Goal: Information Seeking & Learning: Learn about a topic

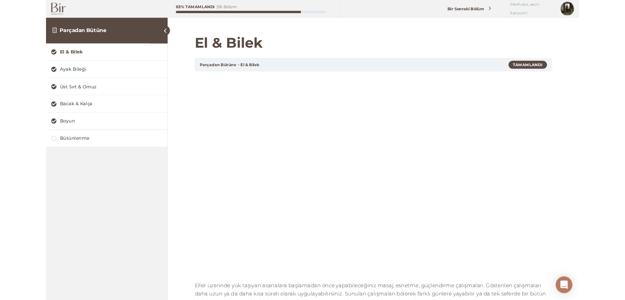
scroll to position [49, 0]
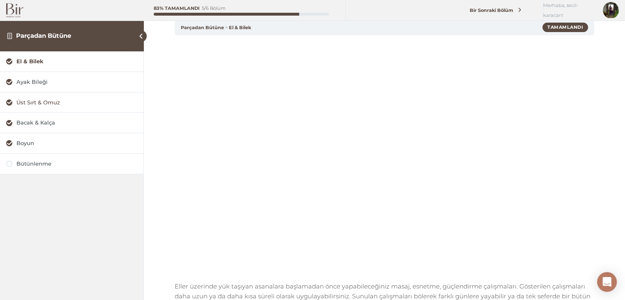
click at [30, 104] on div "Üst Sırt & Omuz" at bounding box center [76, 103] width 121 height 8
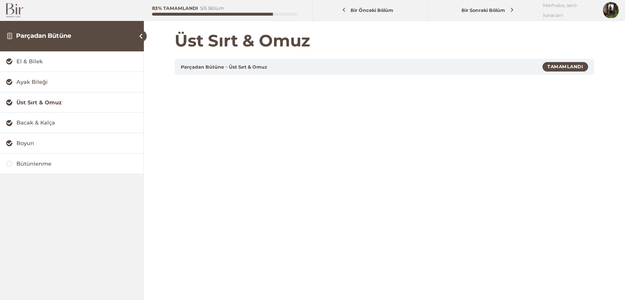
click at [33, 83] on div "Ayak Bileği" at bounding box center [76, 82] width 121 height 8
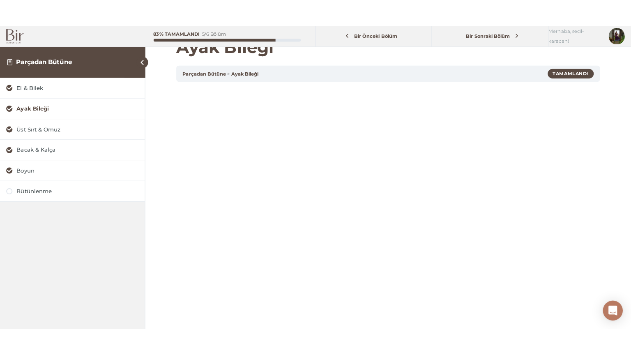
scroll to position [33, 0]
